Goal: Task Accomplishment & Management: Manage account settings

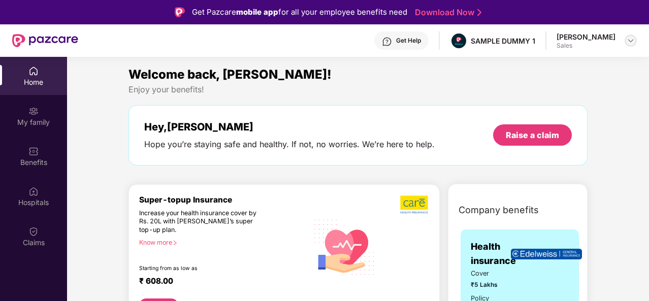
click at [628, 35] on div at bounding box center [631, 41] width 12 height 12
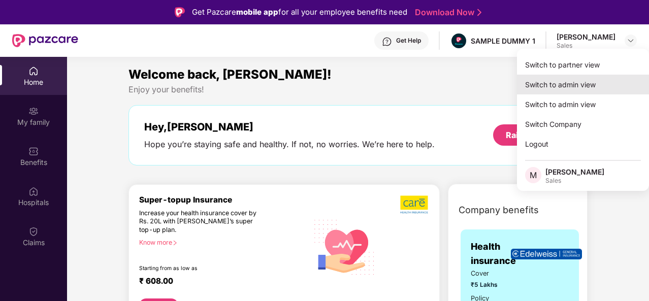
click at [581, 81] on div "Switch to admin view" at bounding box center [583, 85] width 132 height 20
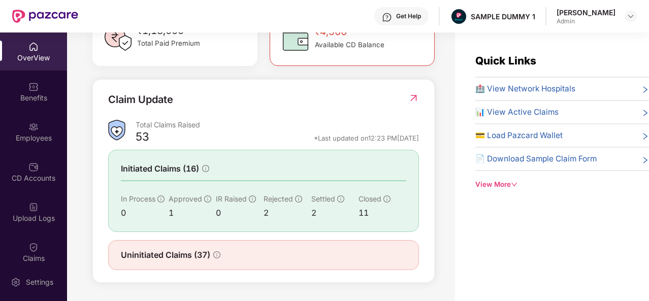
scroll to position [298, 0]
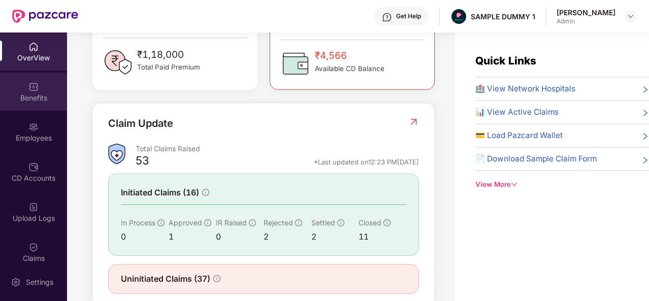
click at [29, 91] on img at bounding box center [33, 87] width 10 height 10
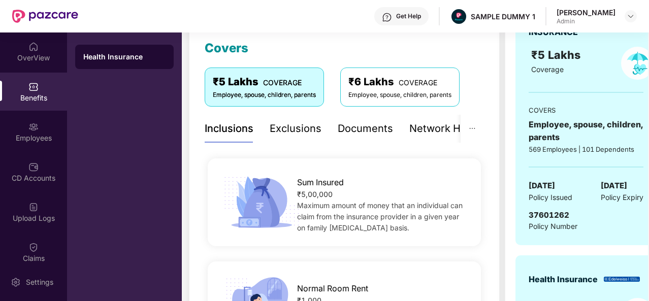
scroll to position [141, 0]
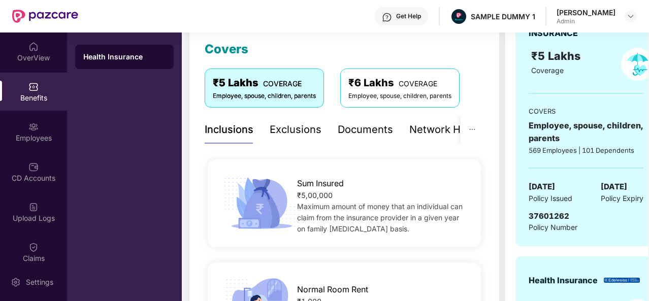
click at [287, 131] on div "Exclusions" at bounding box center [296, 130] width 52 height 16
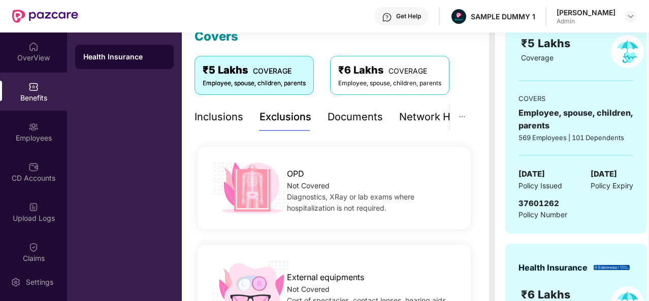
scroll to position [151, 0]
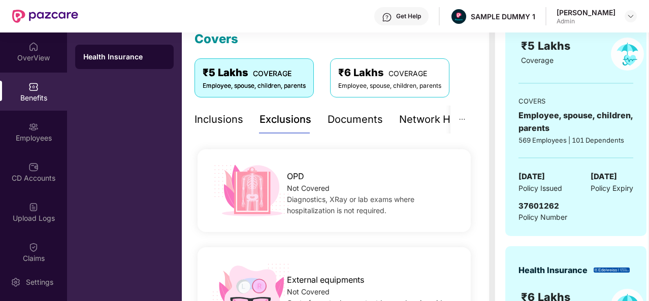
click at [345, 118] on div "Documents" at bounding box center [355, 120] width 55 height 16
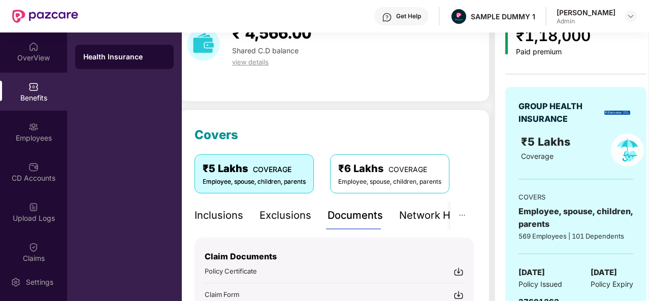
scroll to position [54, 0]
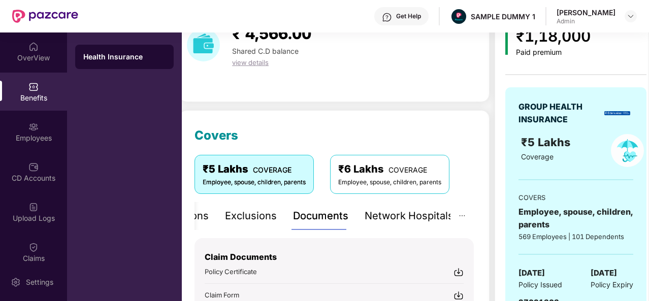
click at [423, 213] on div "Network Hospitals" at bounding box center [409, 216] width 89 height 16
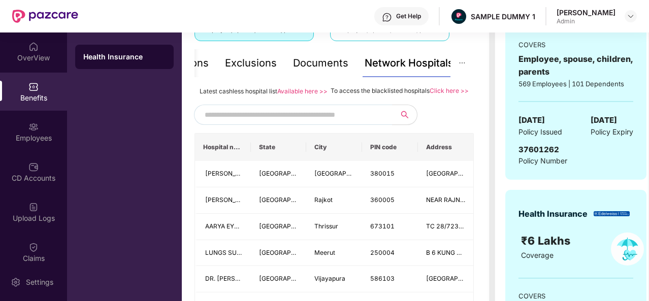
scroll to position [207, 0]
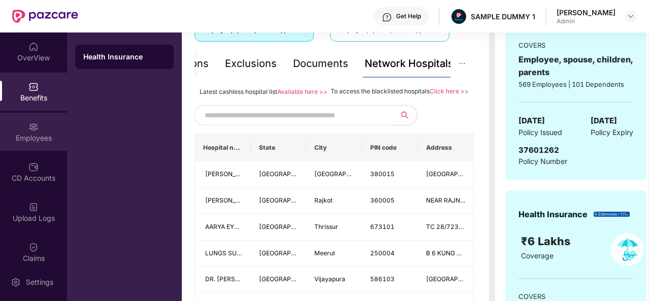
click at [33, 145] on div "Employees" at bounding box center [33, 132] width 67 height 38
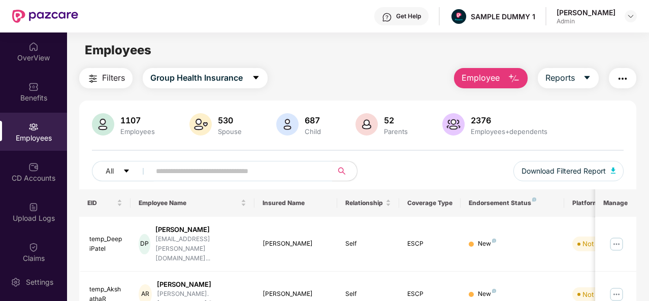
click at [492, 76] on span "Employee" at bounding box center [481, 78] width 38 height 13
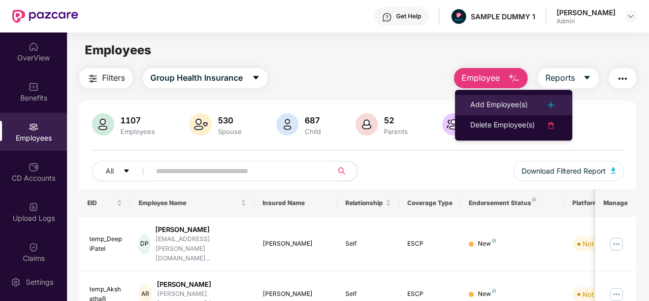
click at [499, 106] on div "Add Employee(s)" at bounding box center [498, 105] width 57 height 12
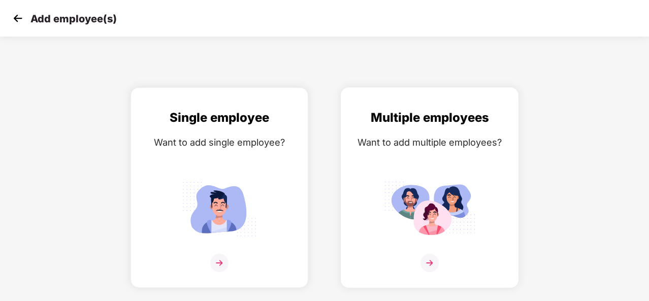
click at [430, 263] on img at bounding box center [429, 263] width 18 height 18
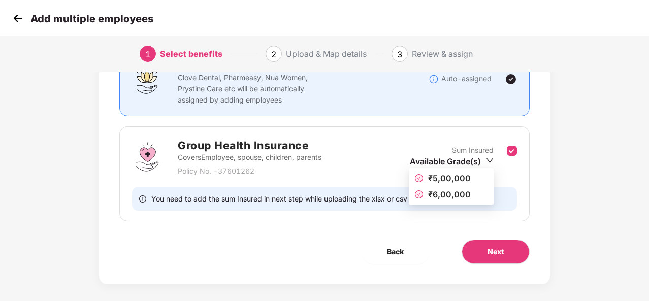
scroll to position [101, 1]
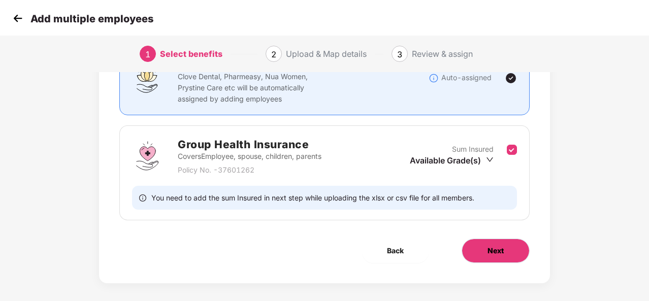
click at [472, 256] on button "Next" at bounding box center [496, 251] width 68 height 24
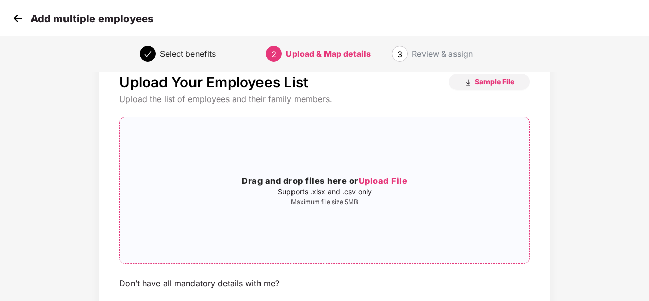
scroll to position [0, 1]
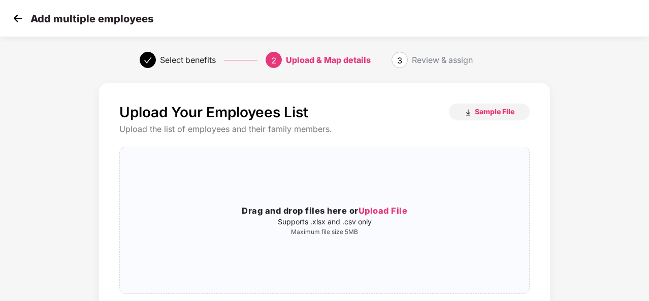
click at [16, 21] on img at bounding box center [17, 18] width 15 height 15
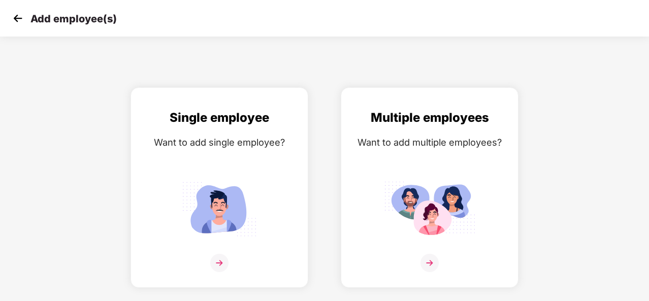
click at [20, 17] on img at bounding box center [17, 18] width 15 height 15
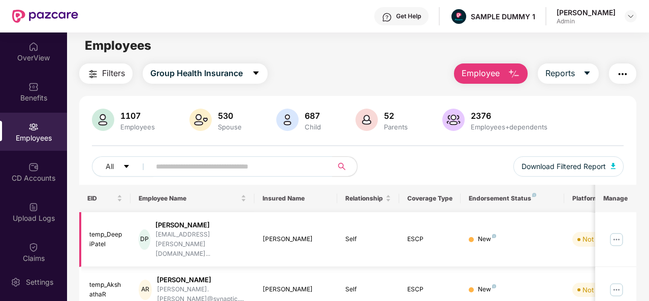
scroll to position [4, 0]
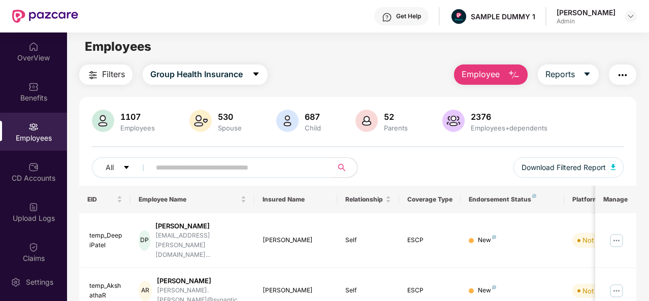
click at [516, 74] on img "button" at bounding box center [514, 75] width 12 height 12
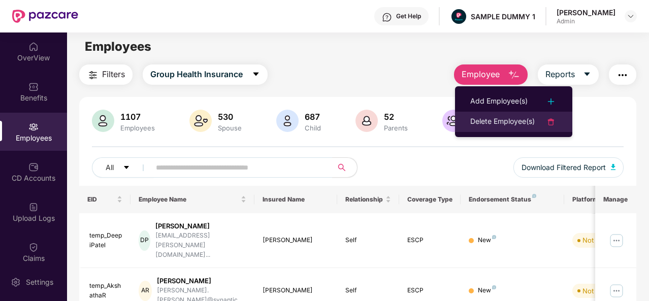
click at [509, 117] on div "Delete Employee(s)" at bounding box center [502, 122] width 64 height 12
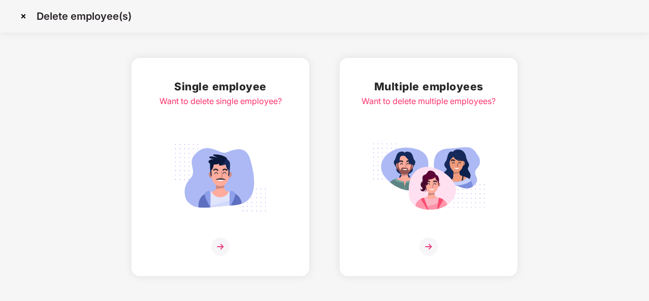
click at [226, 243] on img at bounding box center [220, 247] width 18 height 18
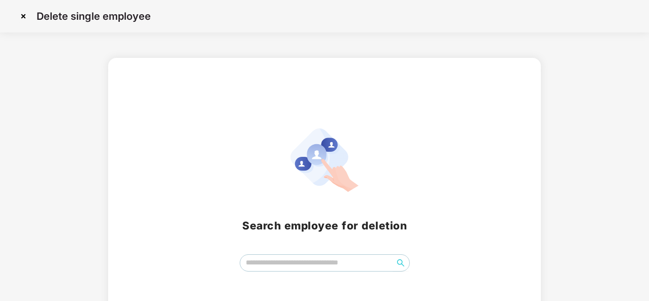
click at [22, 14] on img at bounding box center [23, 16] width 16 height 16
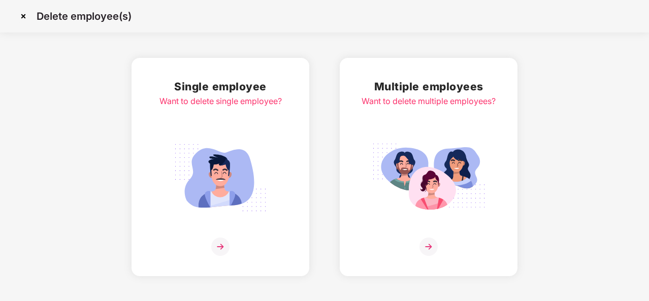
click at [24, 19] on img at bounding box center [23, 16] width 16 height 16
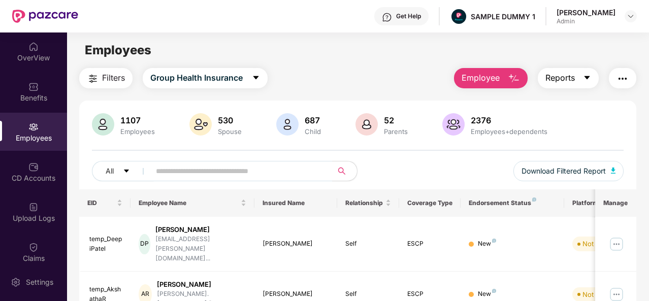
click at [567, 76] on span "Reports" at bounding box center [559, 78] width 29 height 13
click at [620, 82] on img "button" at bounding box center [623, 79] width 12 height 12
click at [328, 69] on div "Filters Group Health Insurance Employee Reports" at bounding box center [357, 78] width 557 height 20
click at [571, 76] on span "Reports" at bounding box center [559, 78] width 29 height 13
click at [28, 178] on div "CD Accounts" at bounding box center [33, 178] width 67 height 10
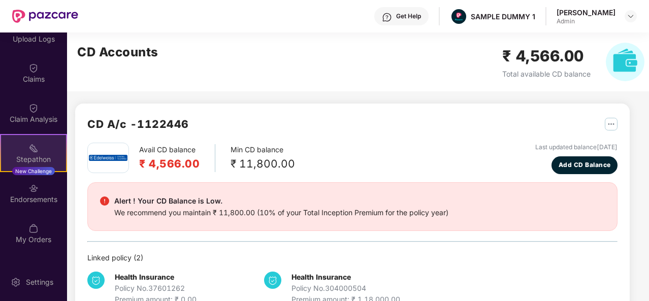
scroll to position [181, 0]
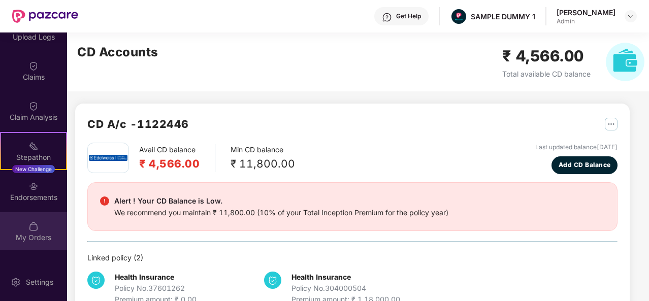
click at [32, 228] on img at bounding box center [33, 226] width 10 height 10
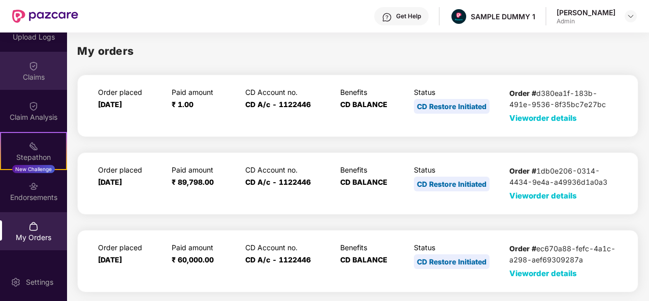
click at [38, 69] on div "Claims" at bounding box center [33, 71] width 67 height 38
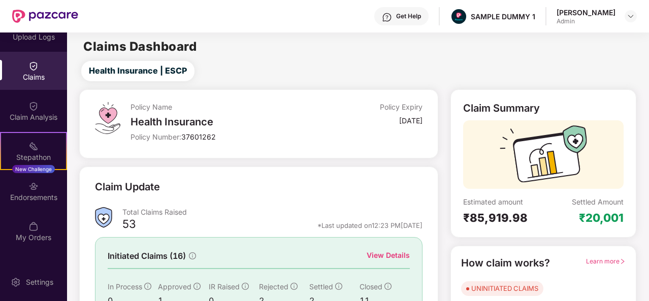
scroll to position [95, 0]
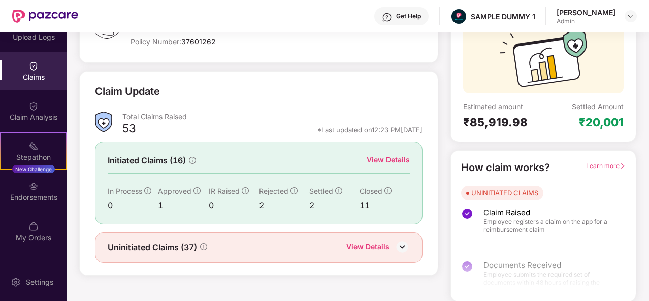
click at [358, 244] on div "View Details" at bounding box center [367, 247] width 43 height 13
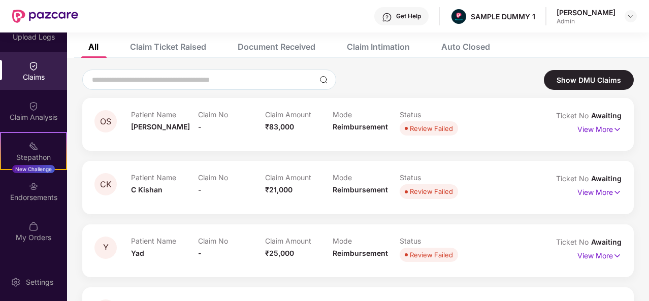
scroll to position [54, 0]
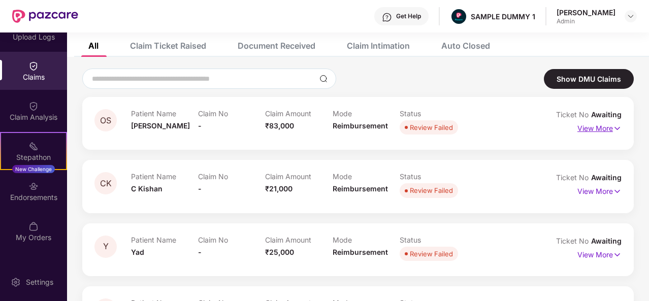
click at [589, 128] on p "View More" at bounding box center [599, 127] width 44 height 14
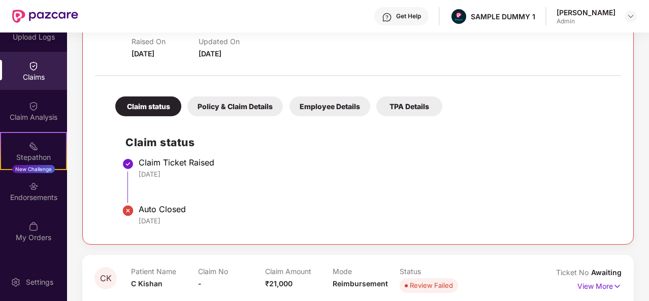
scroll to position [166, 0]
click at [243, 103] on div "Policy & Claim Details" at bounding box center [234, 106] width 95 height 20
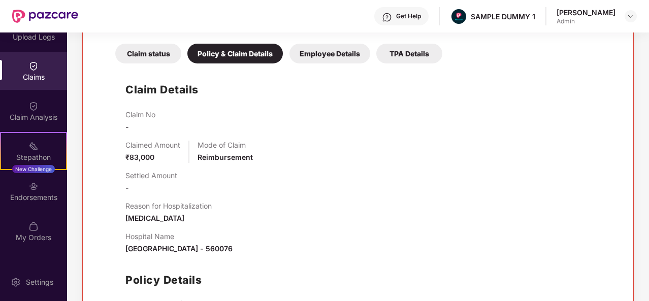
scroll to position [124, 0]
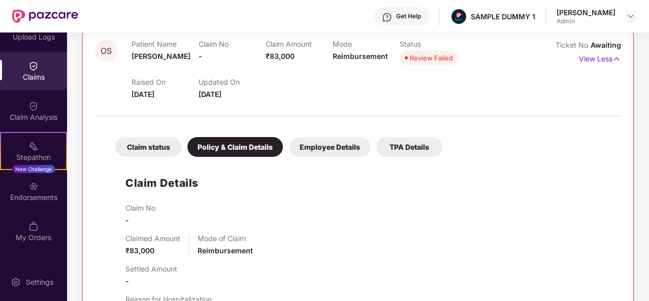
click at [322, 146] on div "Employee Details" at bounding box center [329, 147] width 81 height 20
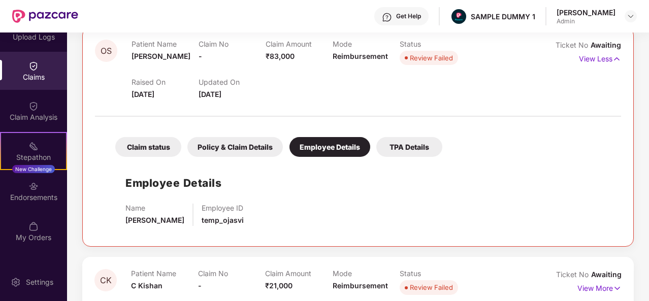
click at [394, 145] on div "TPA Details" at bounding box center [409, 147] width 66 height 20
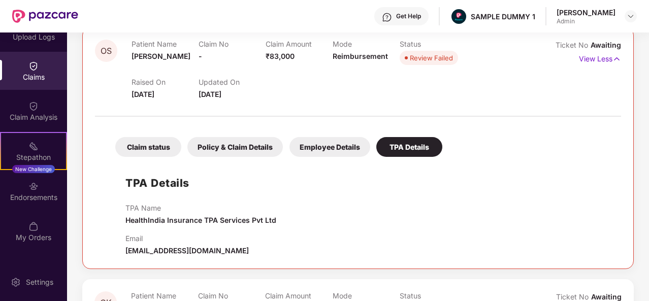
scroll to position [74, 0]
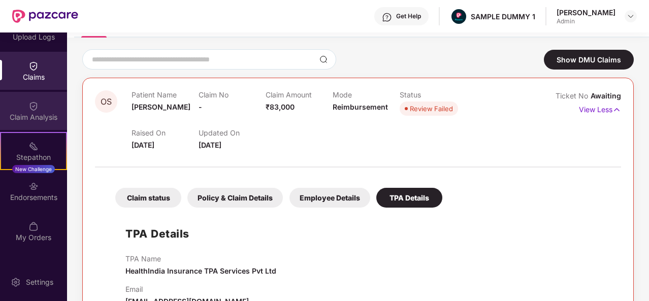
click at [35, 113] on div "Claim Analysis" at bounding box center [33, 117] width 67 height 10
